Goal: Task Accomplishment & Management: Complete application form

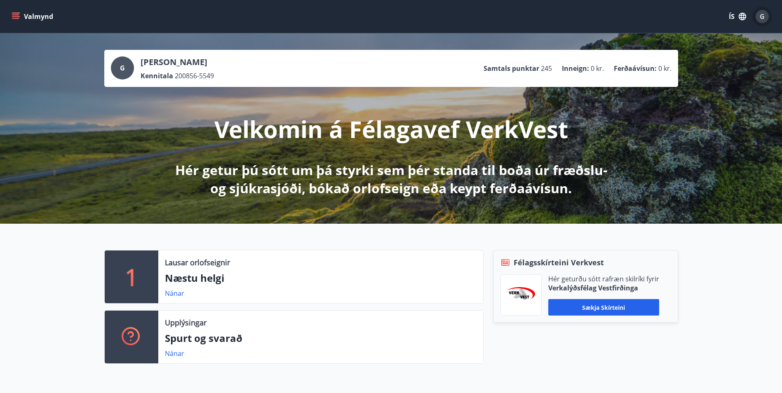
click at [763, 16] on span "G" at bounding box center [762, 16] width 5 height 9
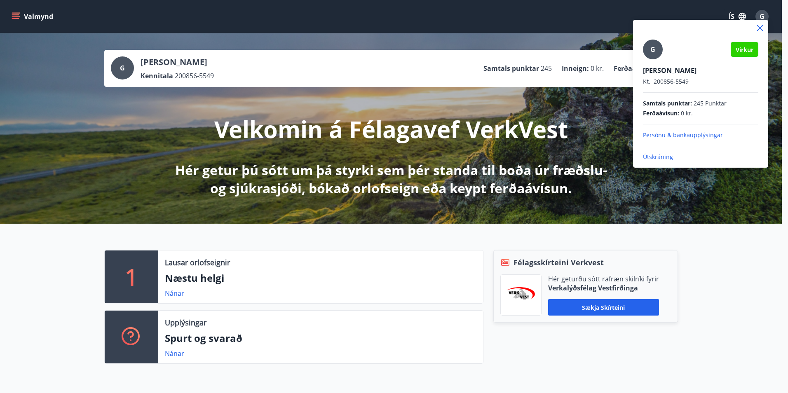
click at [695, 136] on p "Persónu & bankaupplýsingar" at bounding box center [700, 135] width 115 height 8
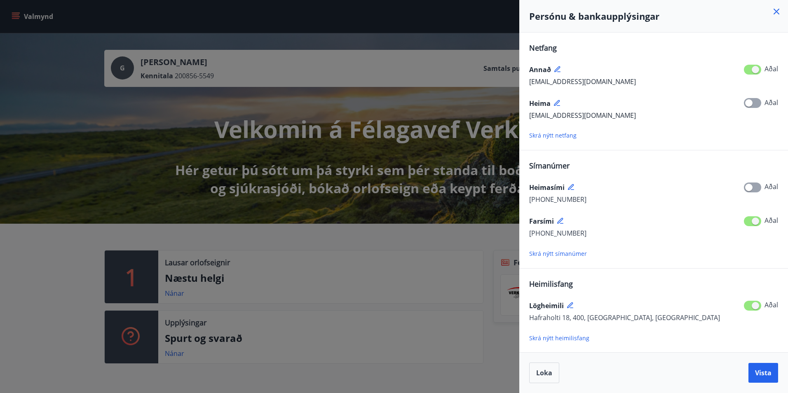
click at [562, 136] on span "Skrá nýtt netfang" at bounding box center [552, 135] width 47 height 8
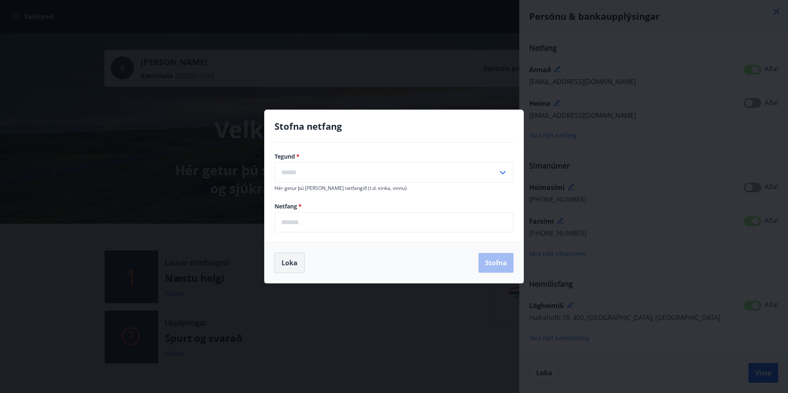
click at [287, 260] on button "Loka" at bounding box center [289, 263] width 30 height 21
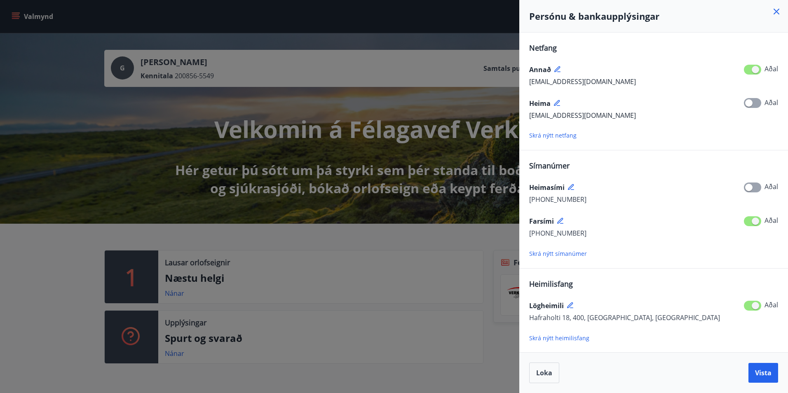
click at [756, 70] on span at bounding box center [752, 70] width 17 height 10
click at [752, 70] on span at bounding box center [752, 70] width 17 height 10
click at [557, 68] on icon at bounding box center [557, 69] width 7 height 7
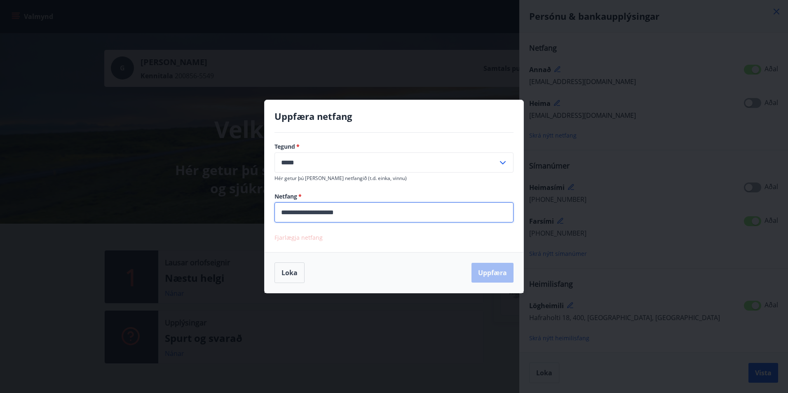
click at [361, 212] on input "**********" at bounding box center [393, 212] width 239 height 20
type input "*"
click at [314, 240] on span "Fjarlægja netfang" at bounding box center [298, 238] width 48 height 8
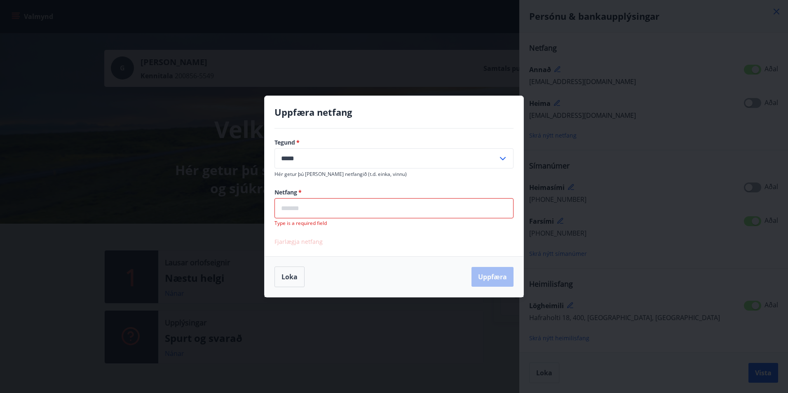
click at [373, 157] on input "*****" at bounding box center [385, 158] width 223 height 20
click at [300, 178] on li "Vinnu" at bounding box center [394, 176] width 238 height 15
type input "*****"
click at [295, 277] on button "Loka" at bounding box center [289, 277] width 30 height 21
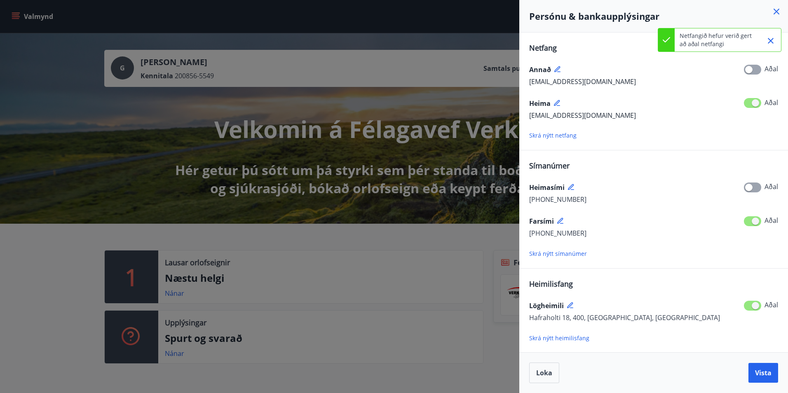
click at [751, 104] on span at bounding box center [752, 103] width 17 height 10
click at [556, 68] on icon at bounding box center [557, 69] width 7 height 7
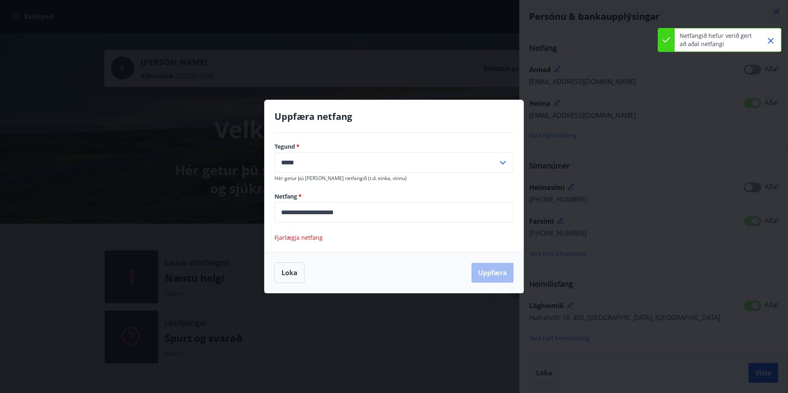
click at [311, 237] on span "Fjarlægja netfang" at bounding box center [298, 238] width 48 height 8
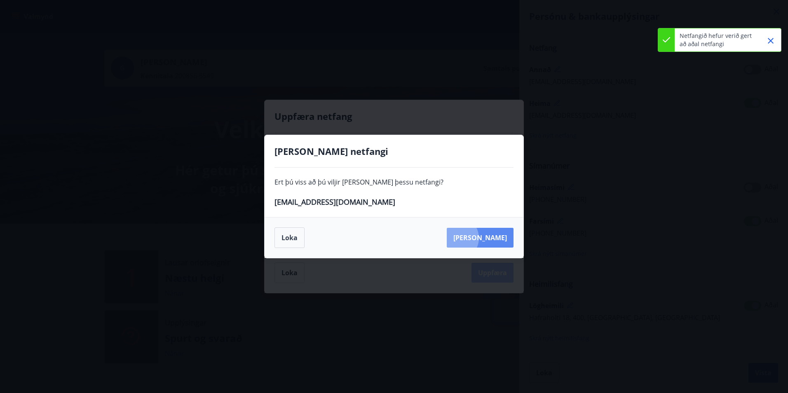
click at [494, 238] on button "Eyða" at bounding box center [480, 238] width 67 height 20
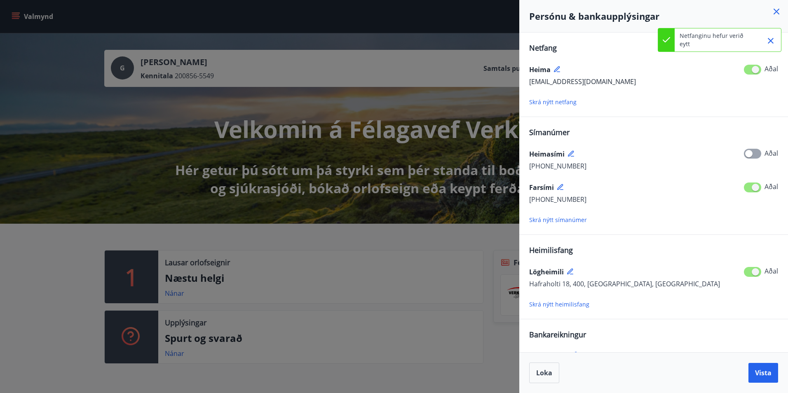
click at [229, 240] on div at bounding box center [394, 196] width 788 height 393
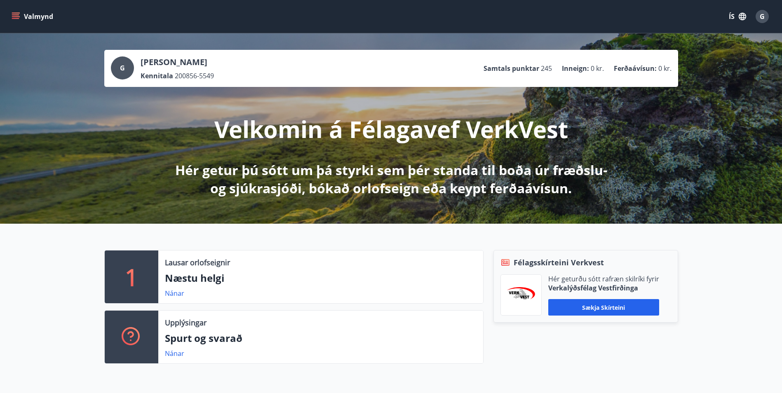
click at [15, 16] on icon "menu" at bounding box center [16, 16] width 8 height 8
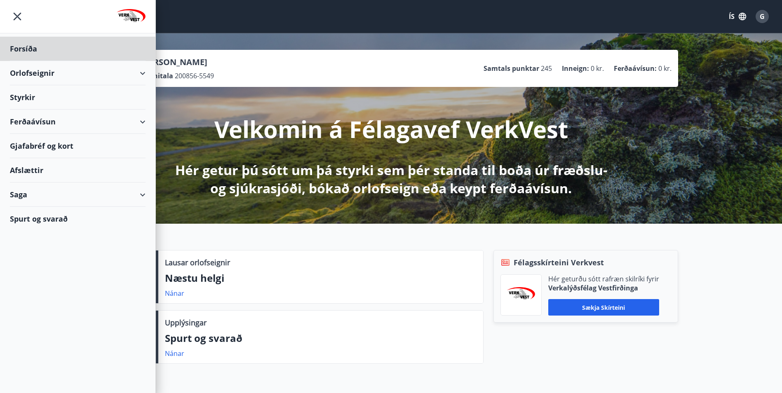
click at [37, 98] on div "Styrkir" at bounding box center [78, 97] width 136 height 24
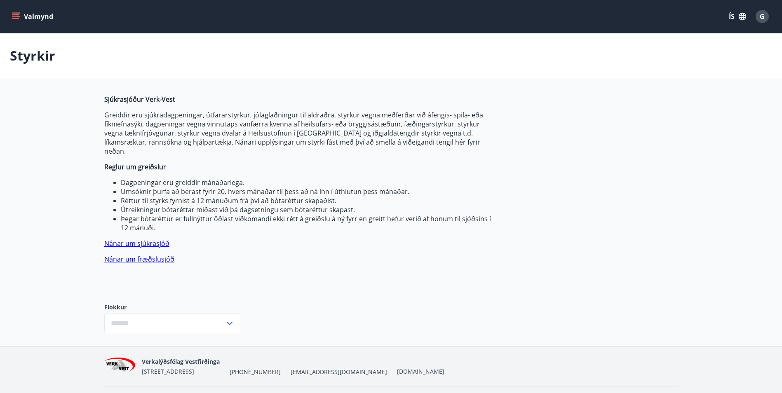
type input "***"
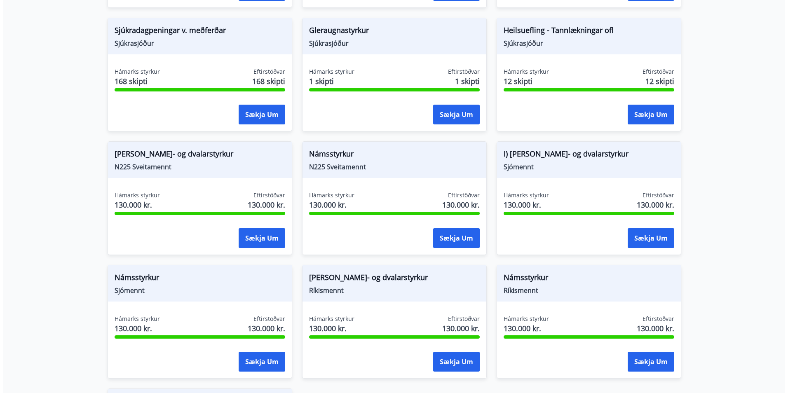
scroll to position [495, 0]
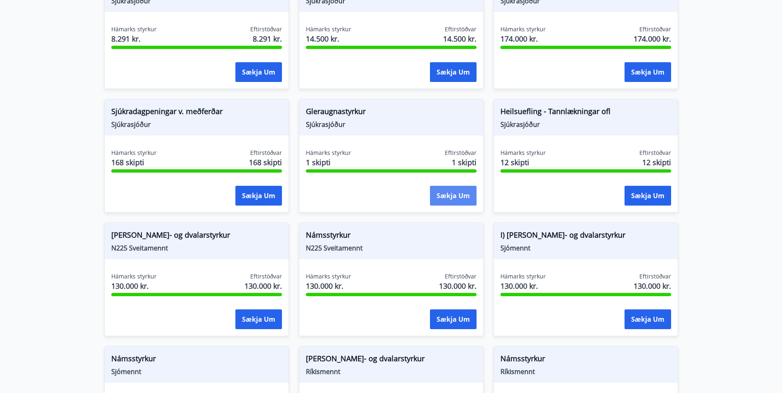
click at [446, 186] on button "Sækja um" at bounding box center [453, 196] width 47 height 20
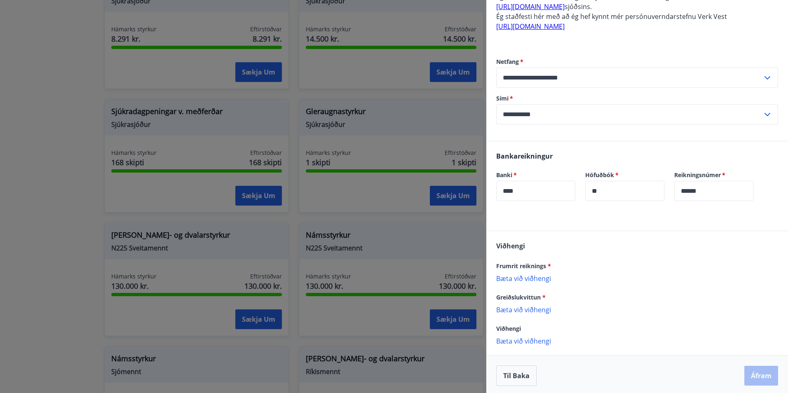
scroll to position [187, 0]
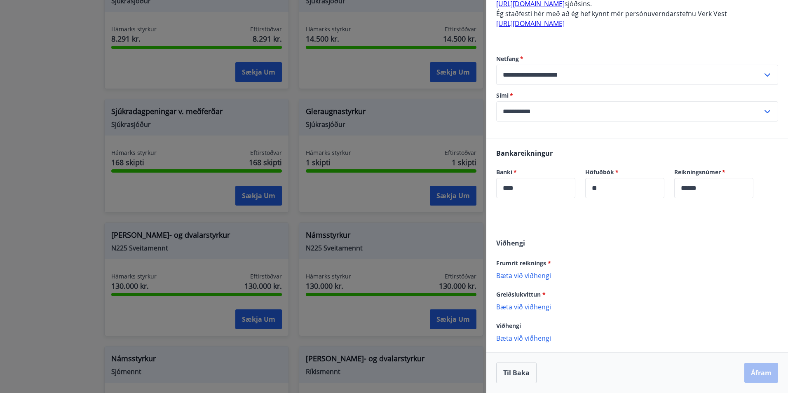
click at [521, 274] on p "Bæta við viðhengi" at bounding box center [637, 275] width 282 height 8
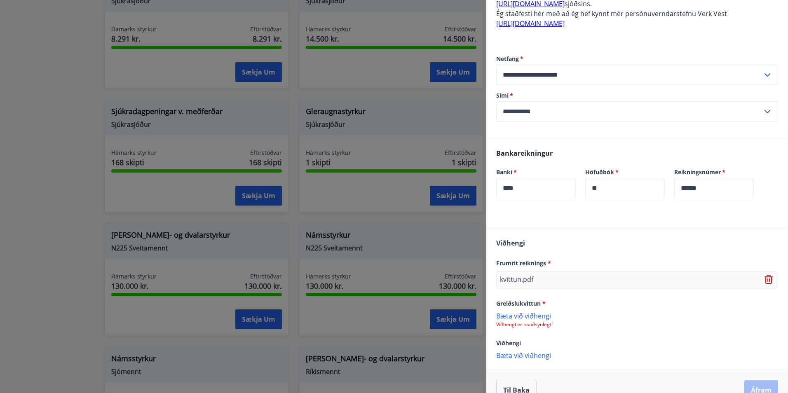
click at [531, 315] on p "Bæta við viðhengi" at bounding box center [637, 316] width 282 height 8
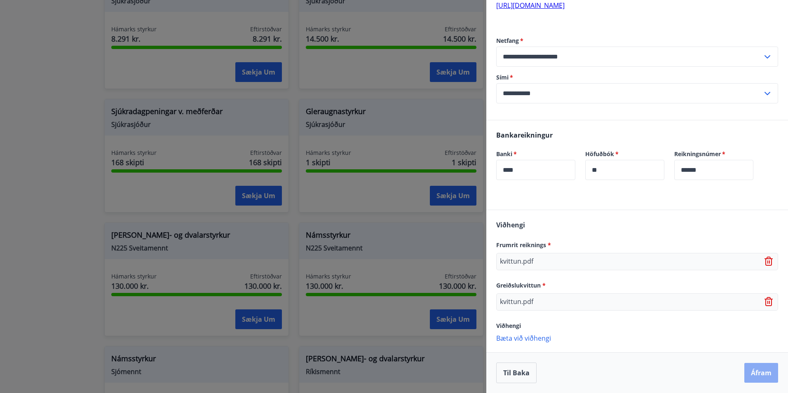
click at [756, 372] on button "Áfram" at bounding box center [761, 373] width 34 height 20
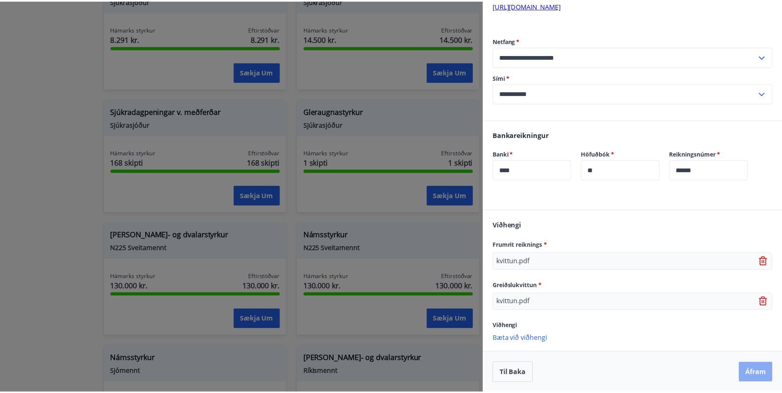
scroll to position [0, 0]
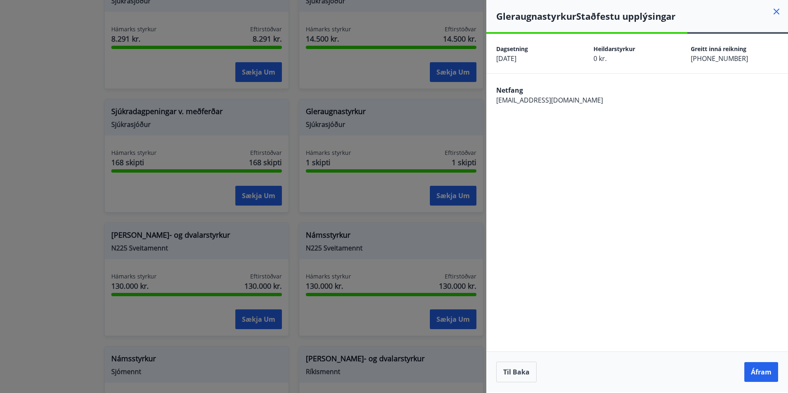
click at [756, 372] on button "Áfram" at bounding box center [761, 372] width 34 height 20
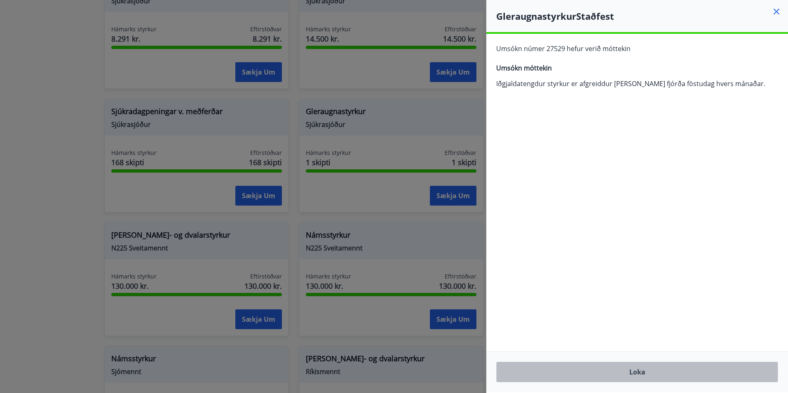
click at [645, 375] on button "Loka" at bounding box center [637, 372] width 282 height 21
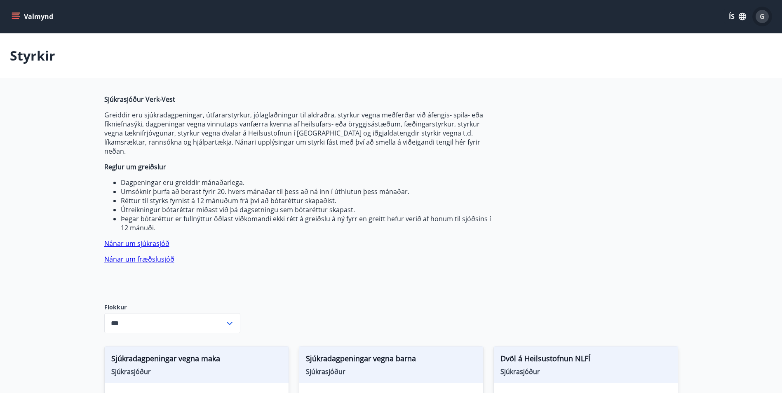
click at [760, 16] on span "G" at bounding box center [762, 16] width 5 height 9
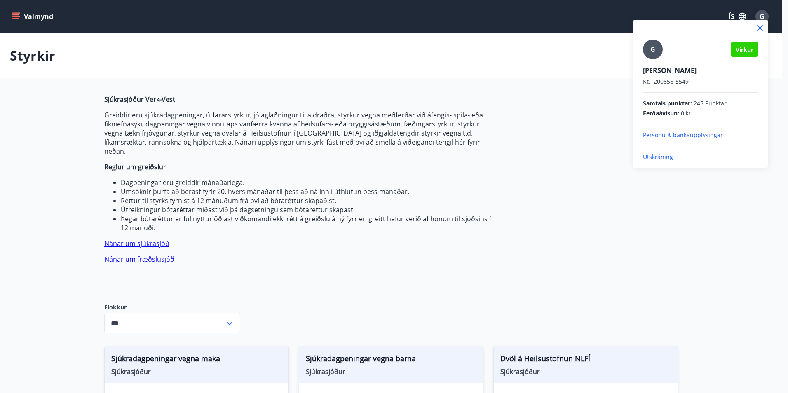
click at [662, 157] on p "Útskráning" at bounding box center [700, 157] width 115 height 8
